Goal: Task Accomplishment & Management: Use online tool/utility

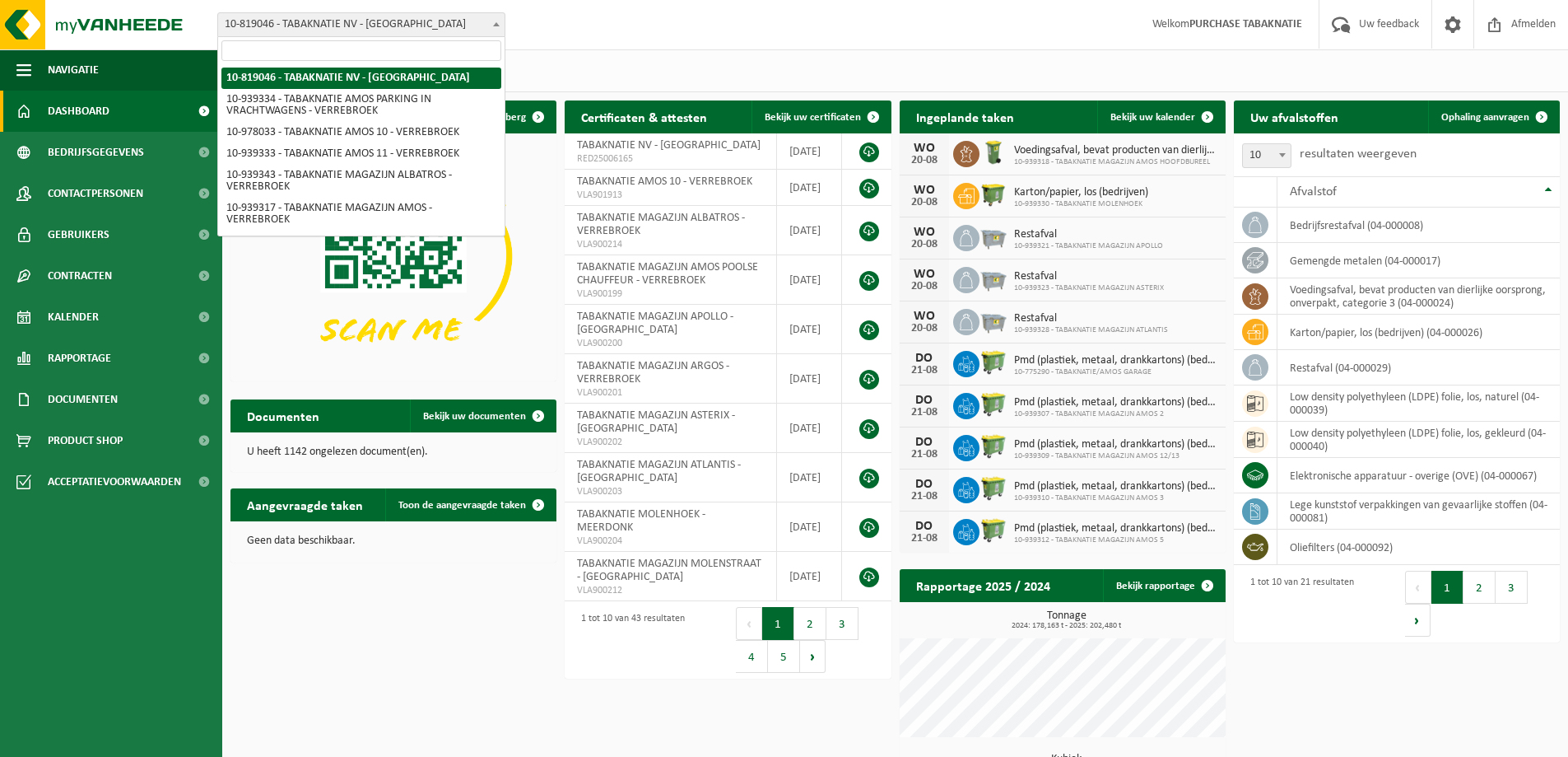
click at [455, 22] on span "10-819046 - TABAKNATIE NV - [GEOGRAPHIC_DATA]" at bounding box center [361, 24] width 287 height 23
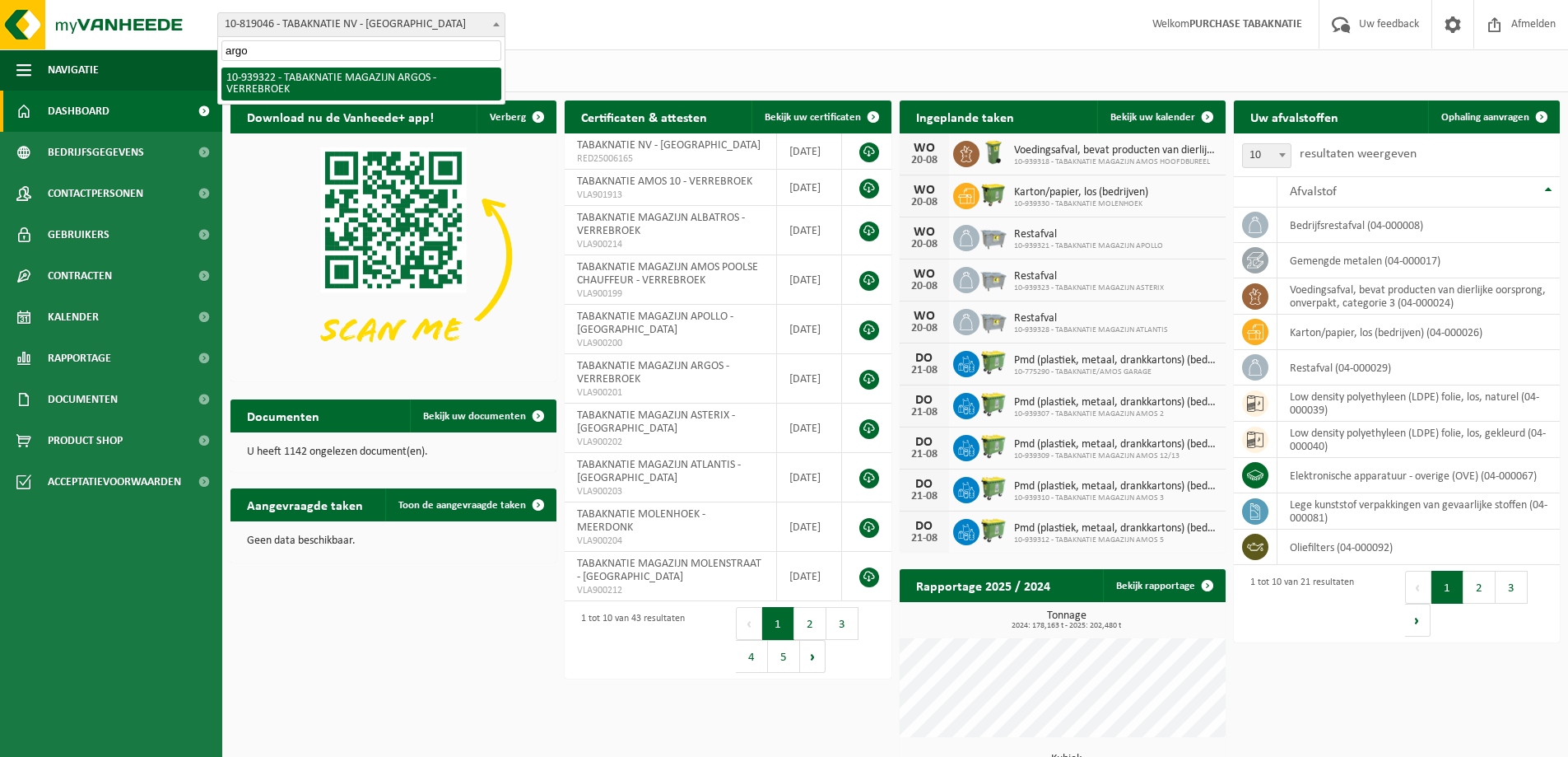
type input "argos"
select select "138349"
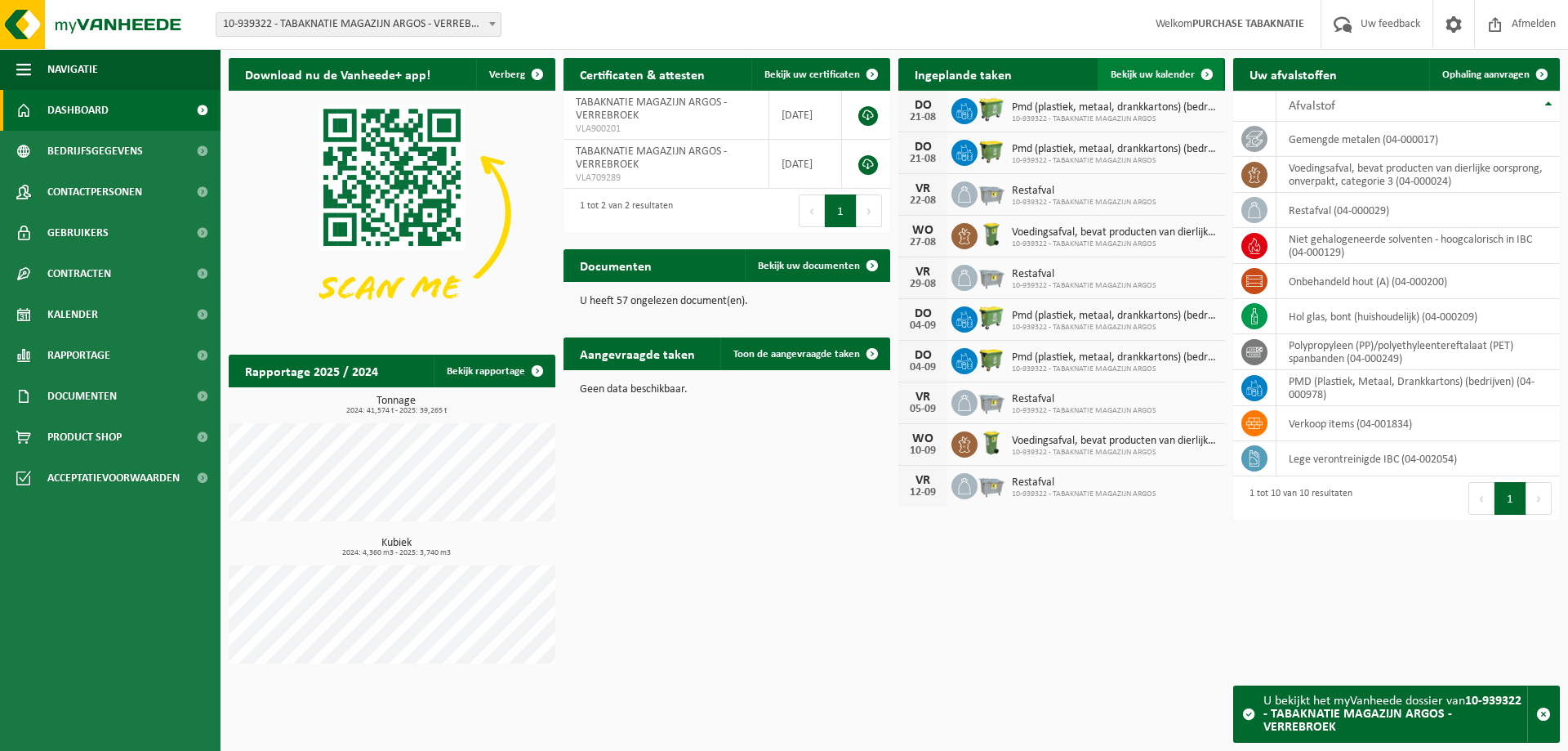
click at [1131, 74] on span "Bekijk uw kalender" at bounding box center [1153, 75] width 84 height 10
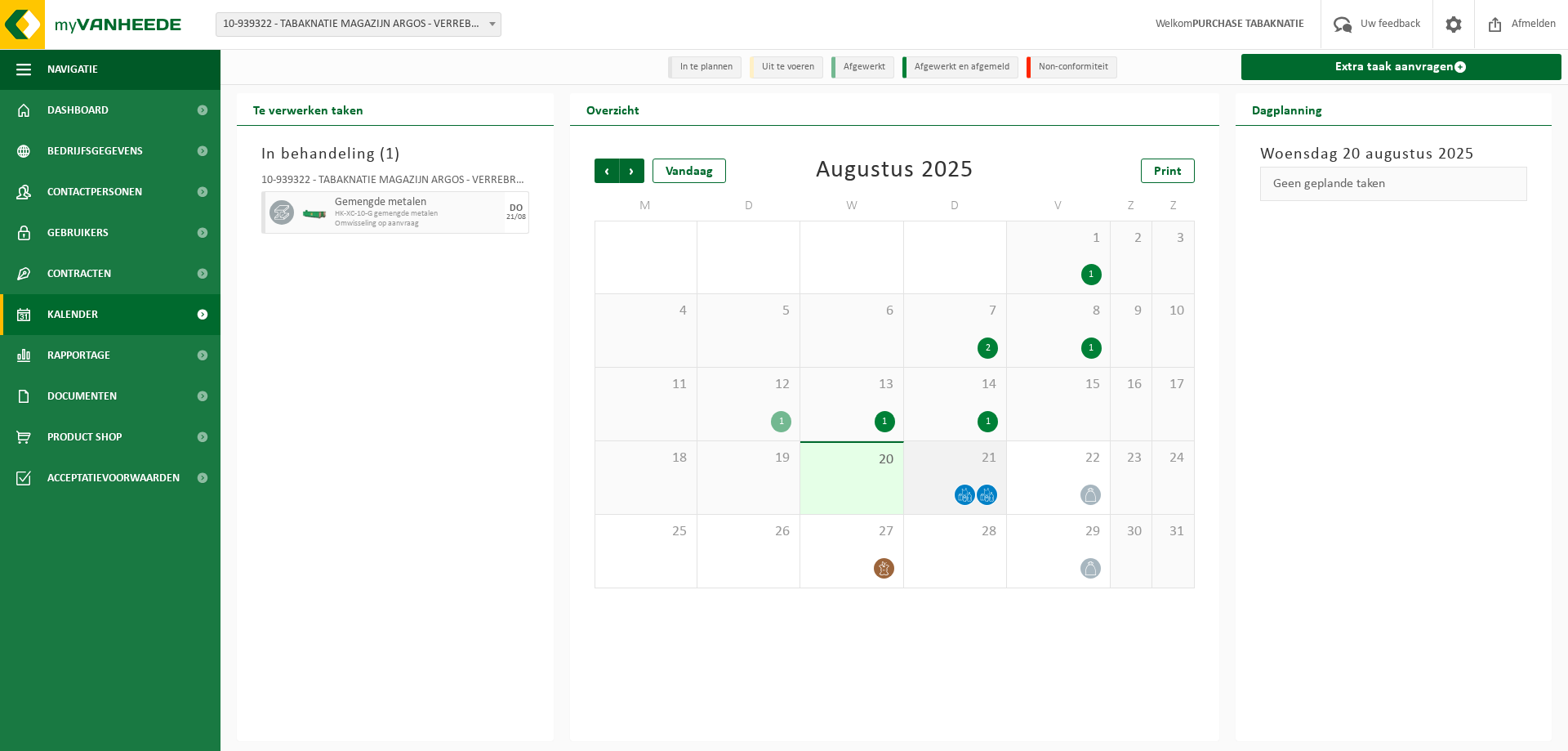
click at [960, 461] on span "21" at bounding box center [955, 458] width 86 height 18
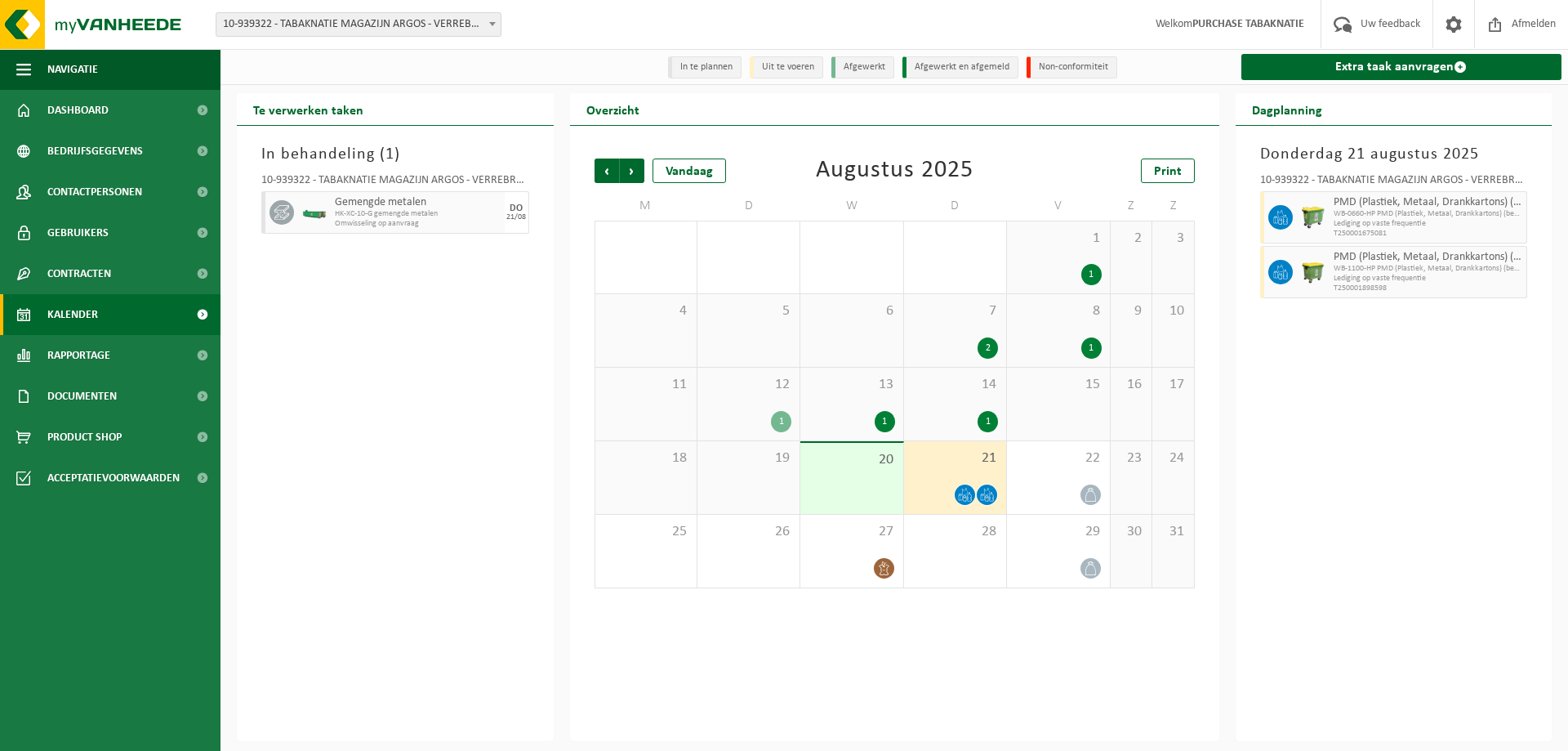
click at [763, 409] on div "12 1" at bounding box center [748, 404] width 102 height 73
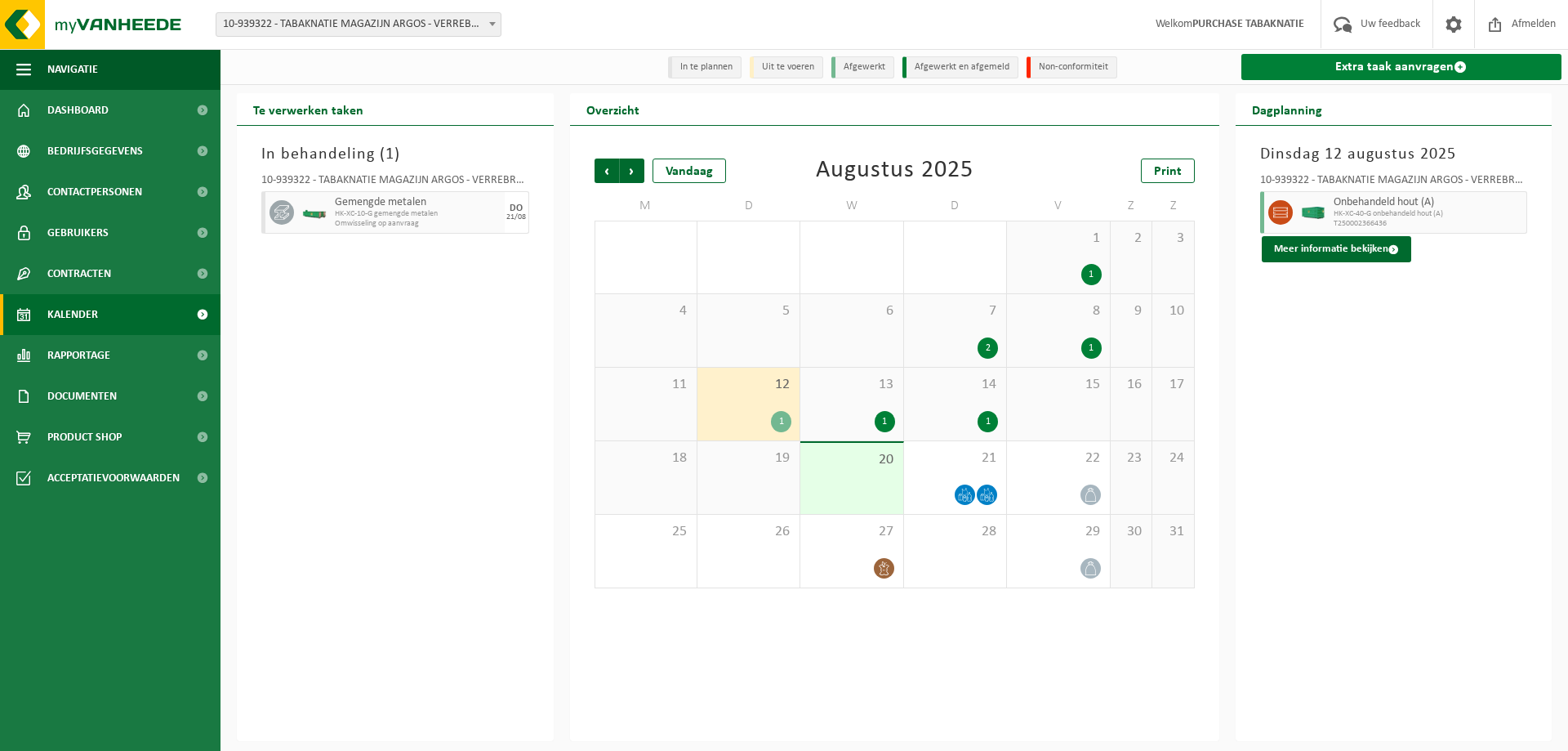
click at [1301, 67] on link "Extra taak aanvragen" at bounding box center [1402, 67] width 321 height 26
